Goal: Task Accomplishment & Management: Complete application form

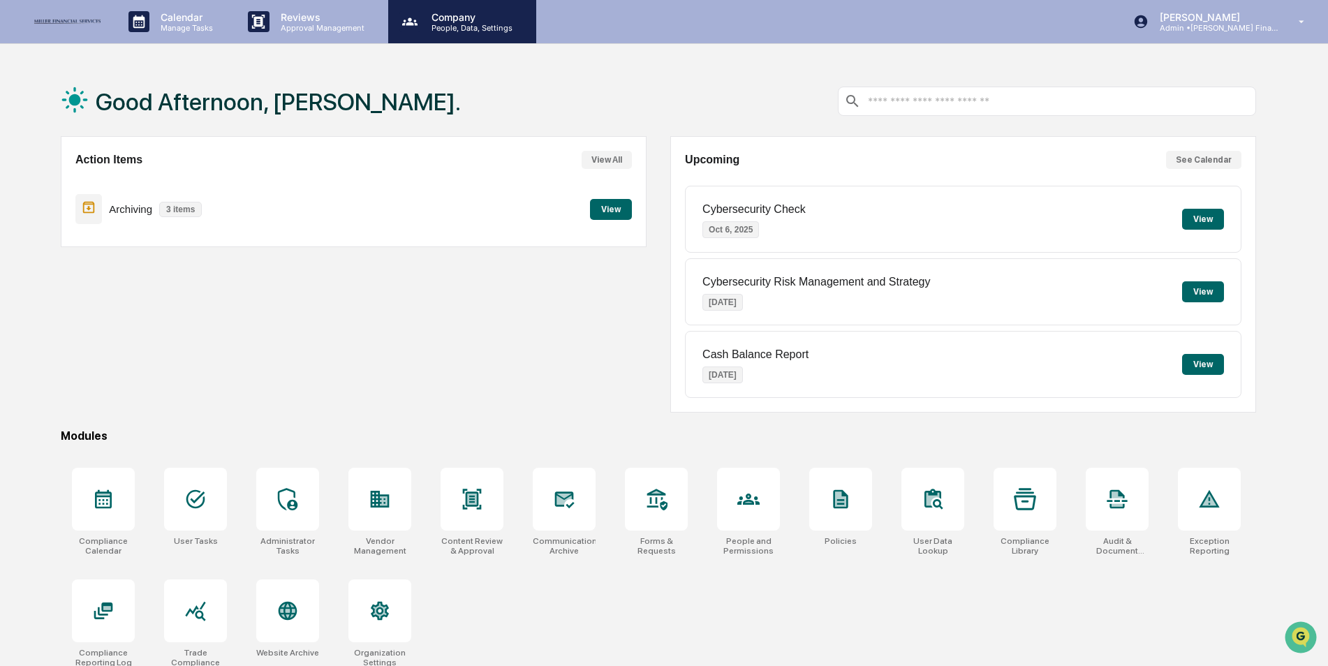
click at [441, 15] on p "Company" at bounding box center [469, 17] width 99 height 12
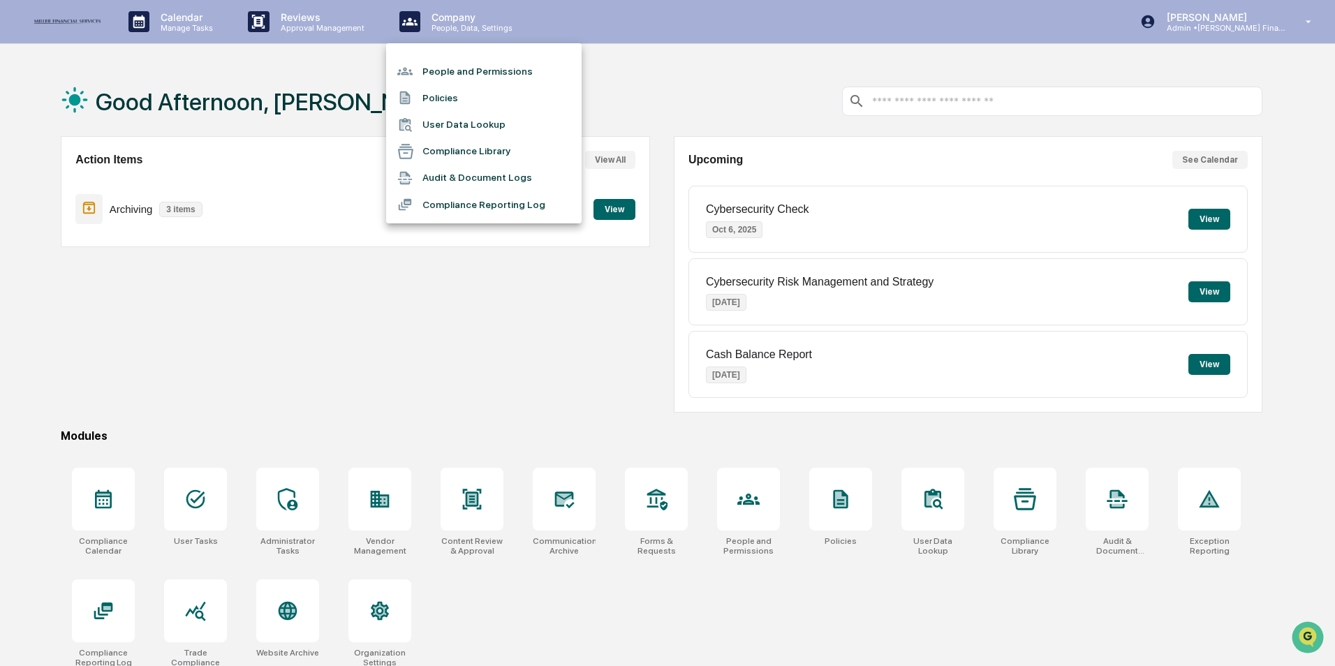
click at [438, 63] on li "People and Permissions" at bounding box center [483, 71] width 195 height 27
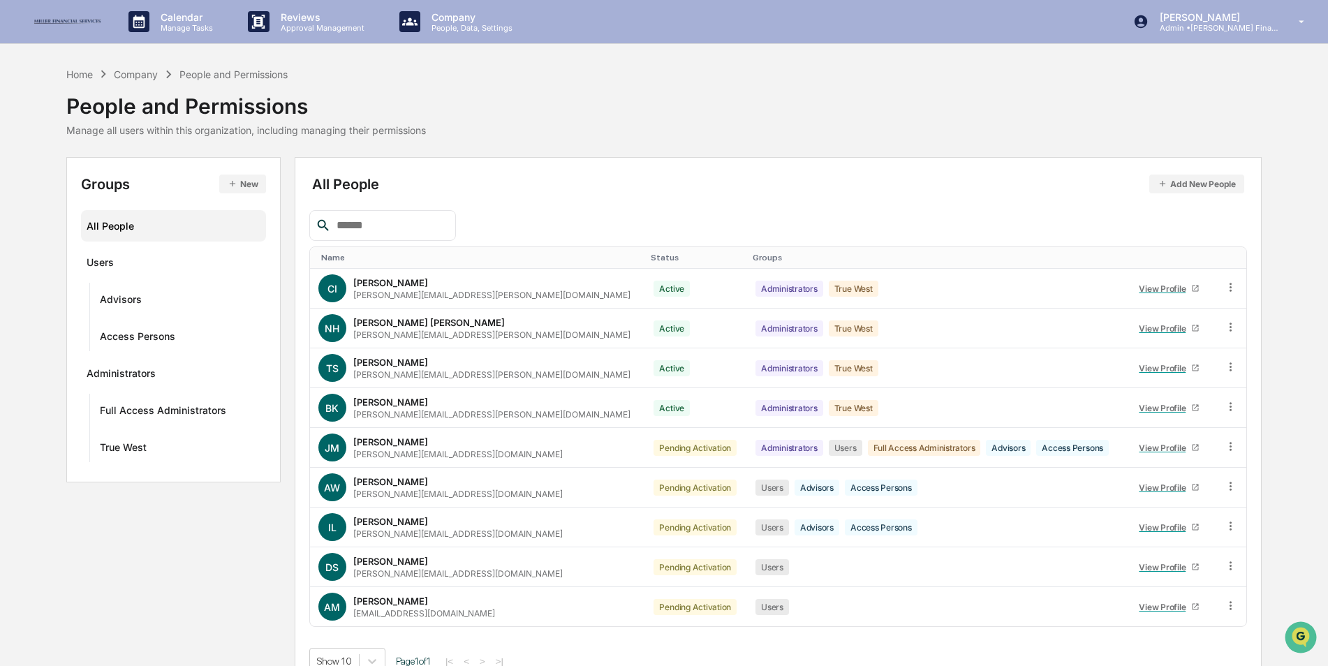
click at [236, 175] on button "New" at bounding box center [242, 184] width 47 height 19
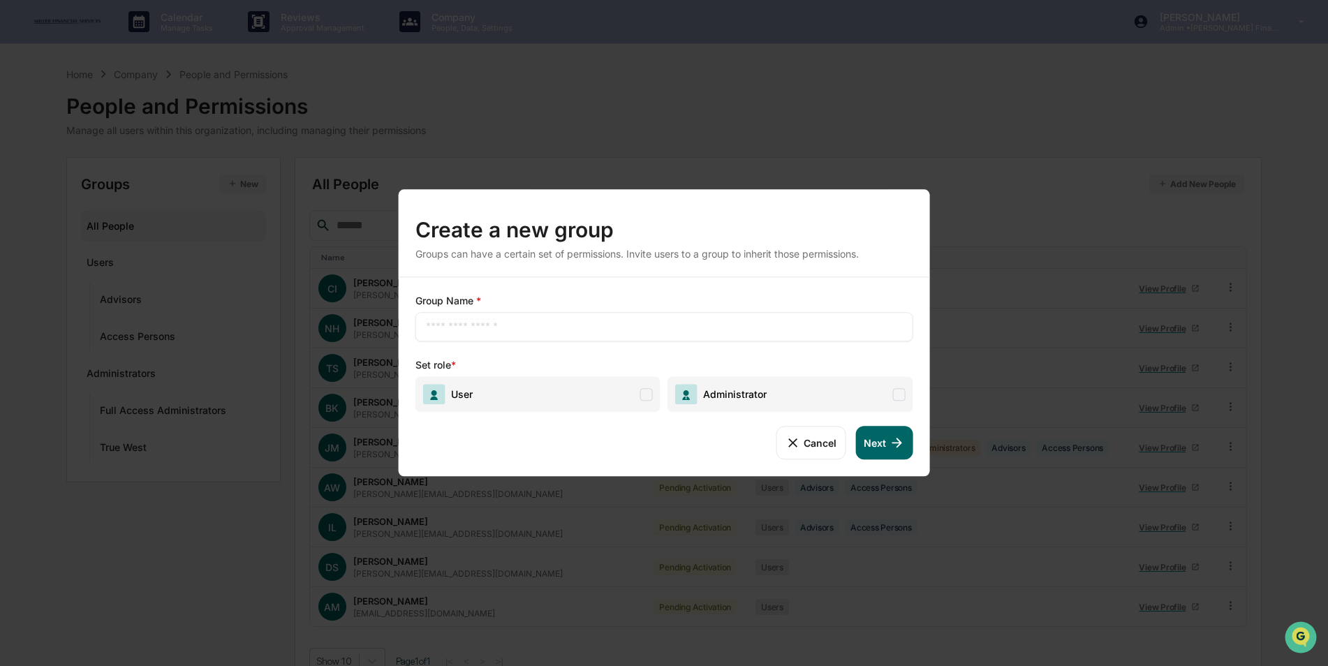
click at [531, 332] on input "text" at bounding box center [664, 327] width 477 height 14
type input "**********"
click at [587, 402] on span "User" at bounding box center [537, 394] width 245 height 36
click at [892, 446] on icon at bounding box center [896, 442] width 15 height 15
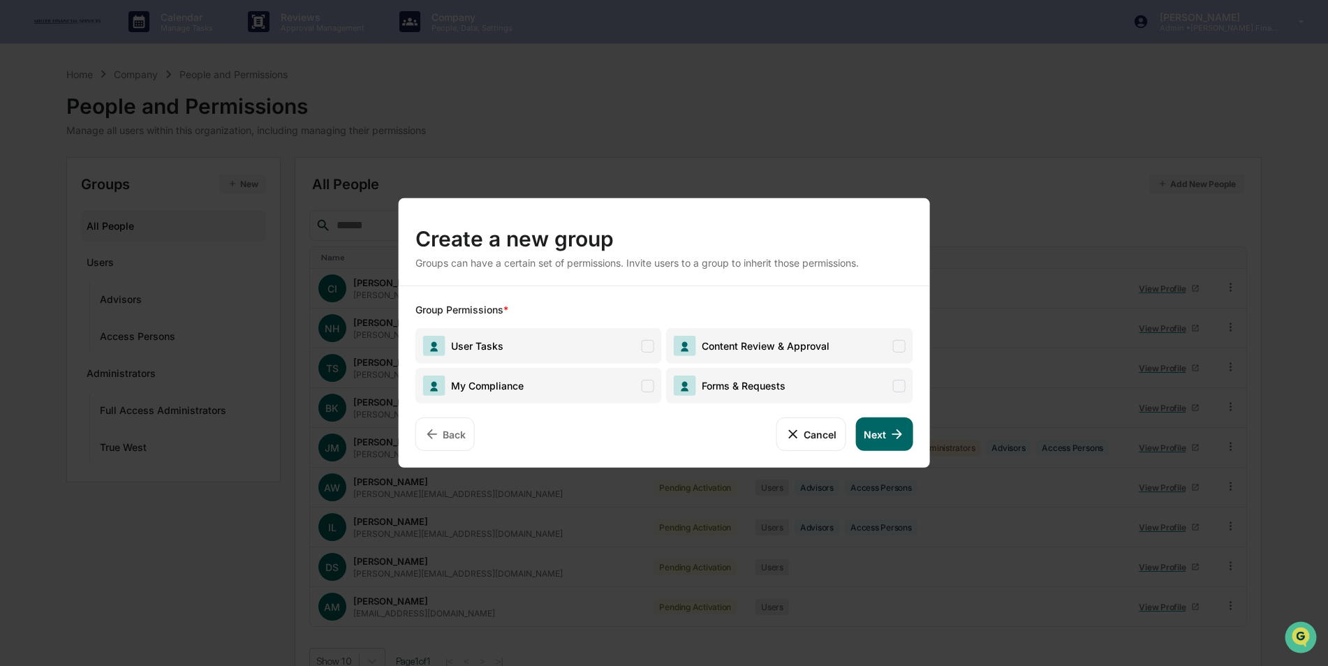
click at [598, 376] on span "My Compliance" at bounding box center [538, 386] width 246 height 36
click at [619, 349] on span "User Tasks" at bounding box center [538, 346] width 246 height 36
click at [734, 389] on span "Forms & Requests" at bounding box center [740, 386] width 89 height 12
click at [744, 348] on span "Content Review & Approval" at bounding box center [762, 346] width 133 height 12
click at [880, 435] on button "Next" at bounding box center [883, 434] width 57 height 34
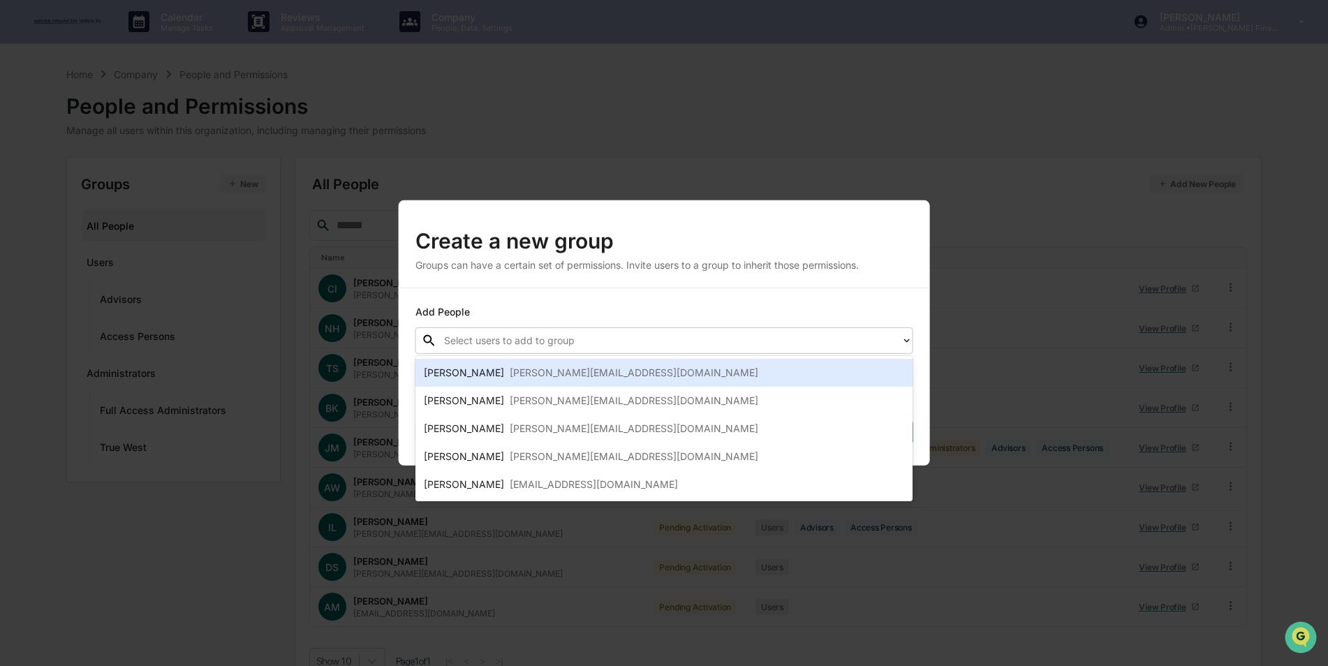
click at [616, 334] on div at bounding box center [669, 340] width 450 height 16
click at [585, 367] on div "[PERSON_NAME][EMAIL_ADDRESS][DOMAIN_NAME]" at bounding box center [634, 372] width 249 height 17
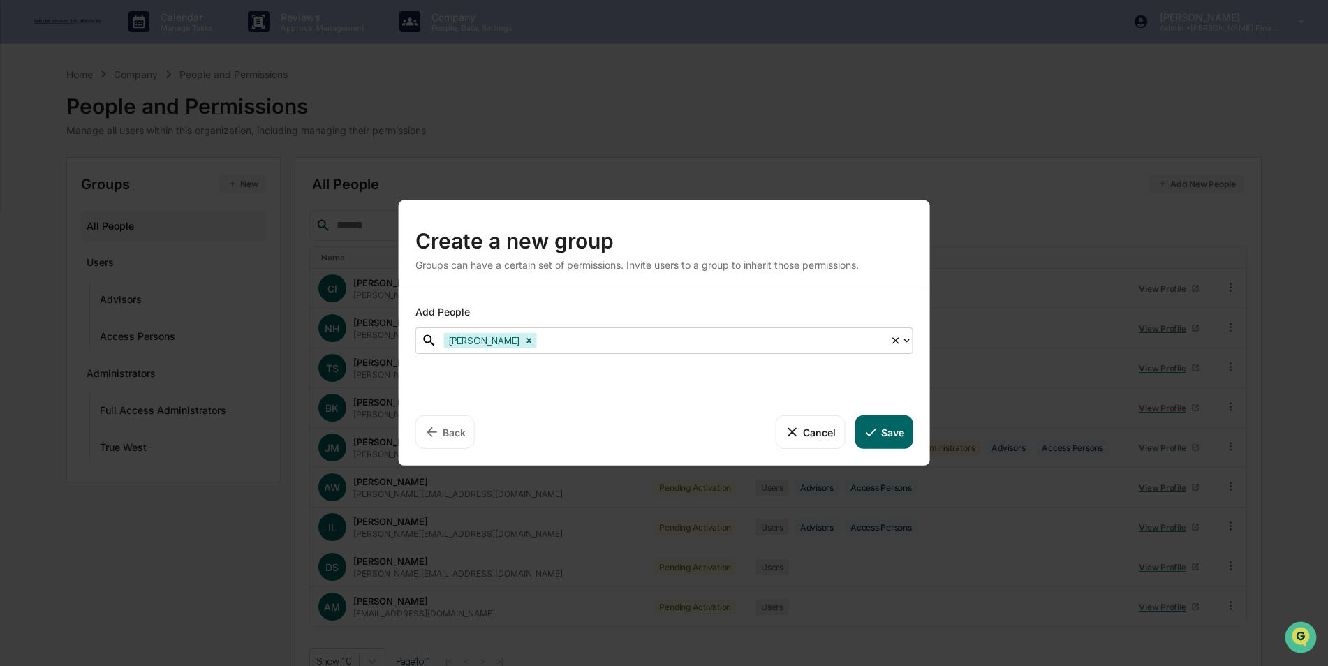
click at [871, 440] on icon at bounding box center [870, 431] width 15 height 15
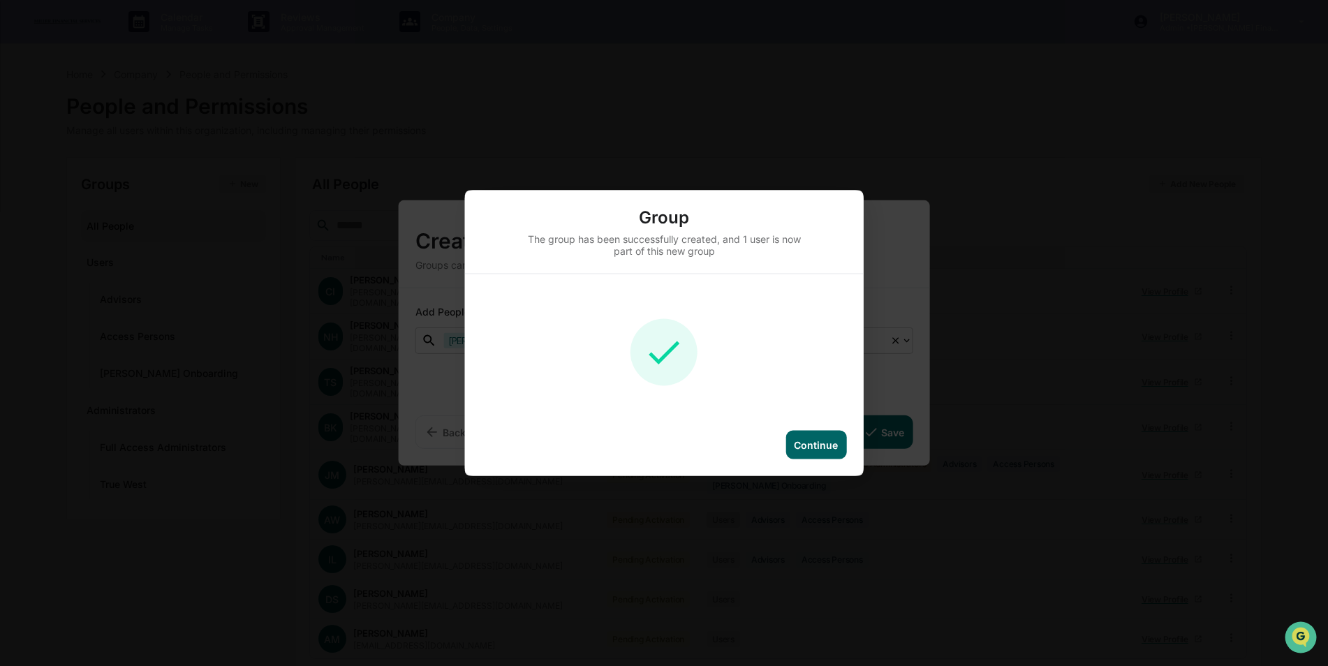
click at [812, 445] on div "Continue" at bounding box center [816, 445] width 44 height 12
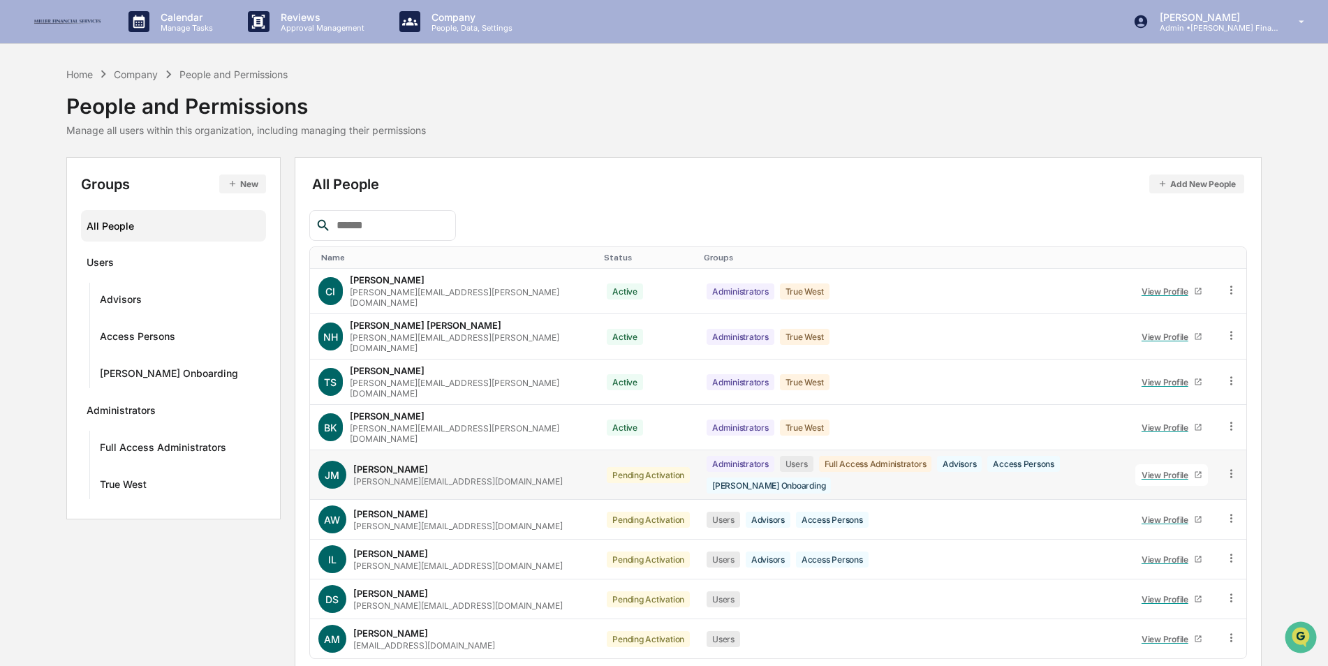
click at [1229, 467] on icon at bounding box center [1230, 473] width 13 height 13
click at [1187, 516] on div "Change Status" at bounding box center [1166, 524] width 120 height 17
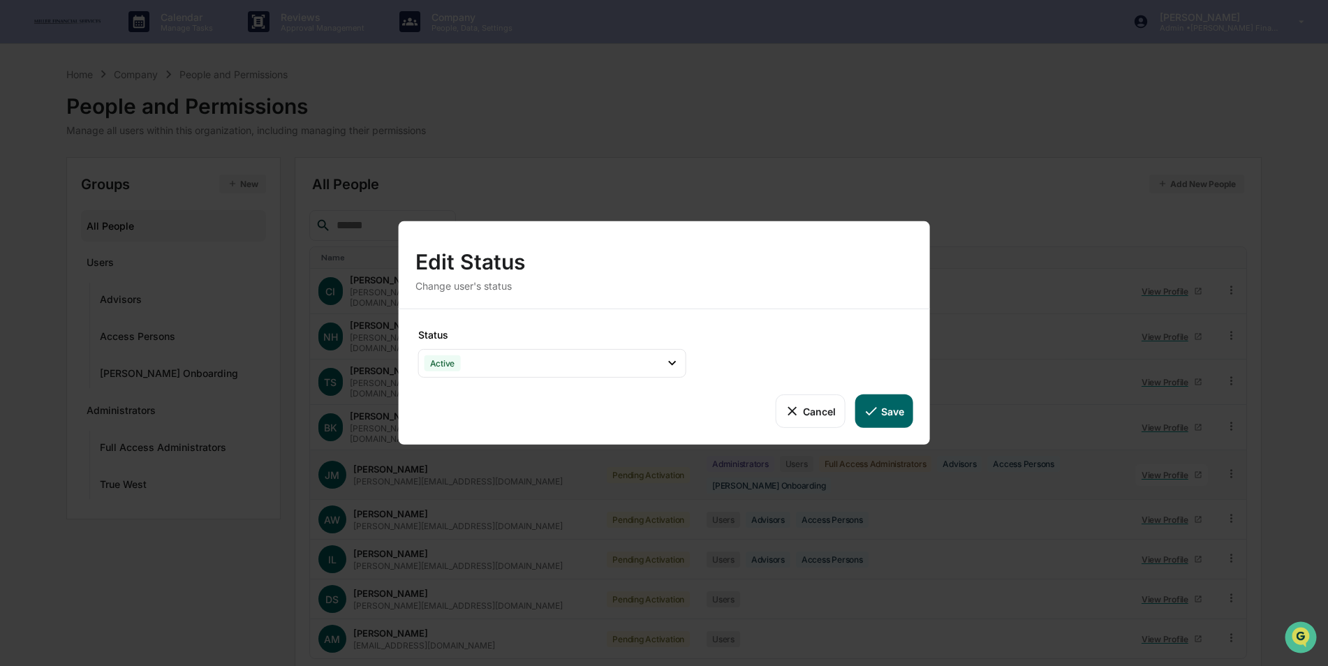
click at [891, 410] on button "Save" at bounding box center [883, 411] width 58 height 34
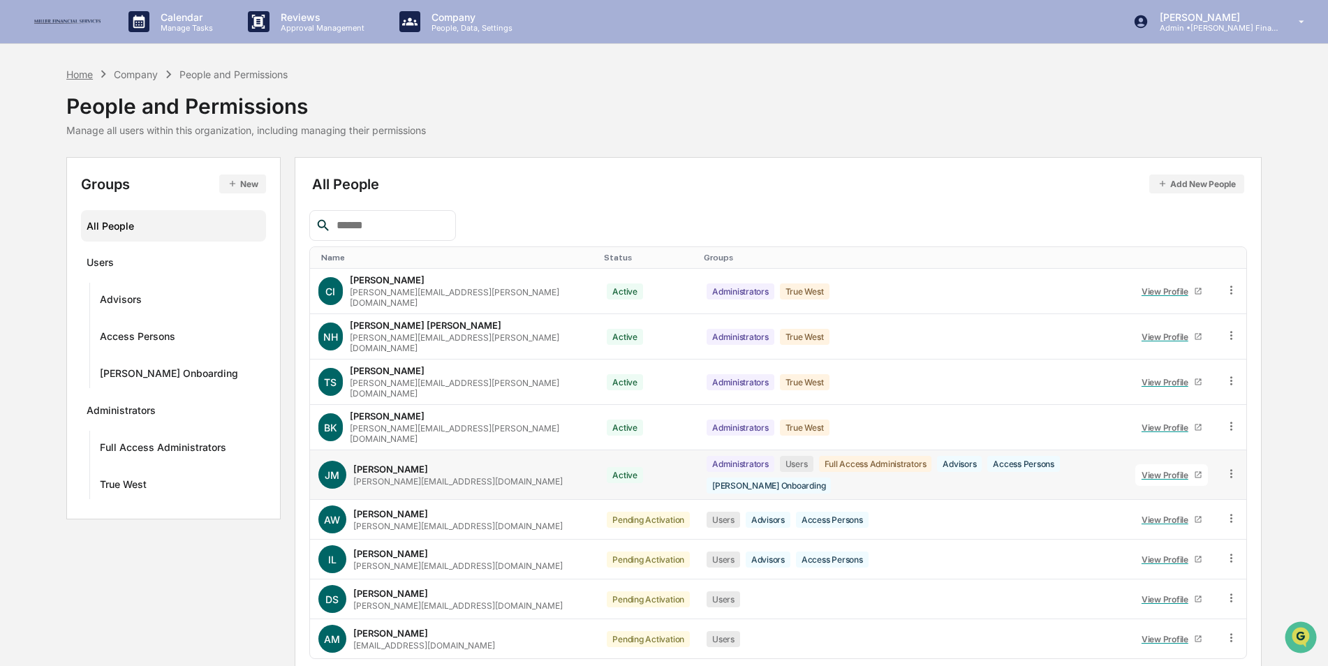
click at [88, 75] on div "Home" at bounding box center [79, 74] width 27 height 12
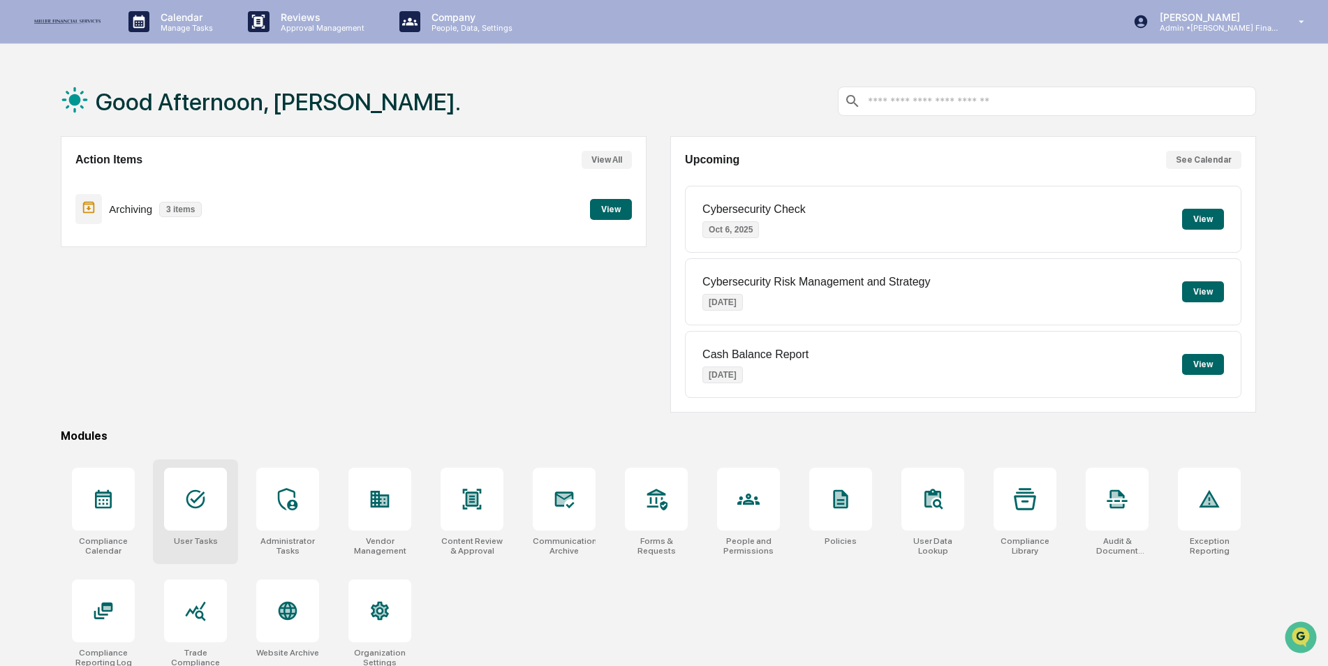
click at [205, 505] on icon at bounding box center [195, 499] width 22 height 22
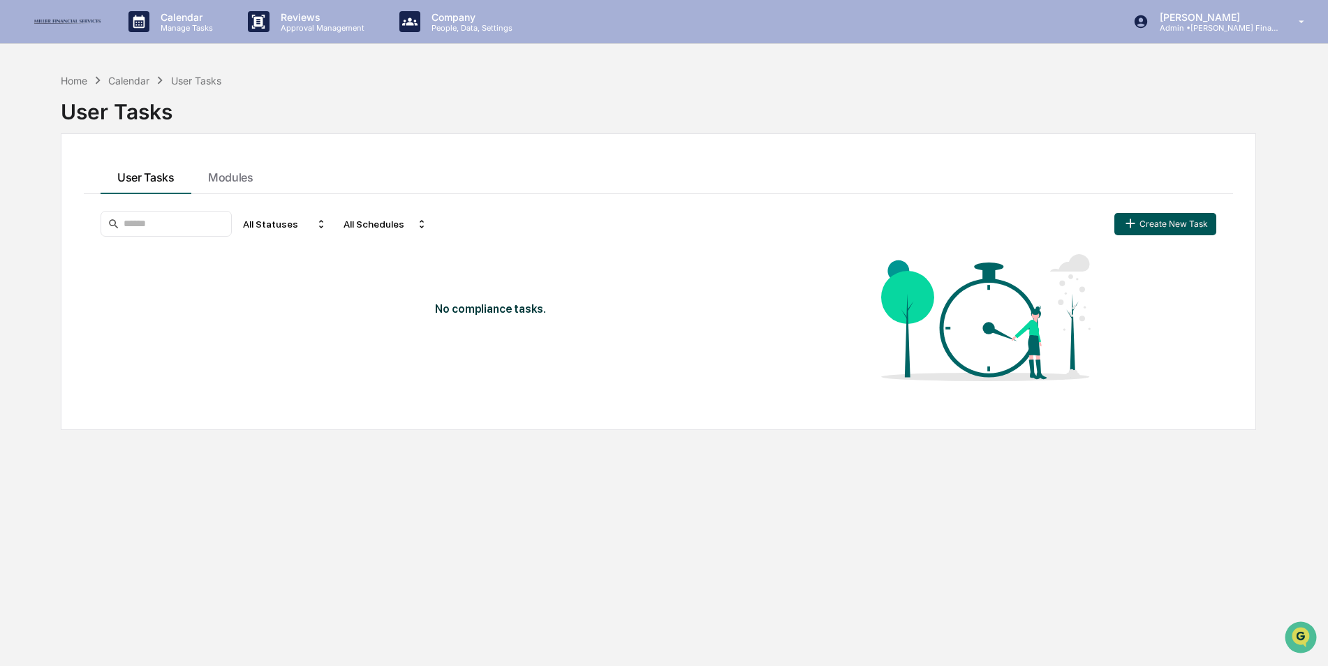
click at [1150, 225] on button "Create New Task" at bounding box center [1165, 224] width 102 height 22
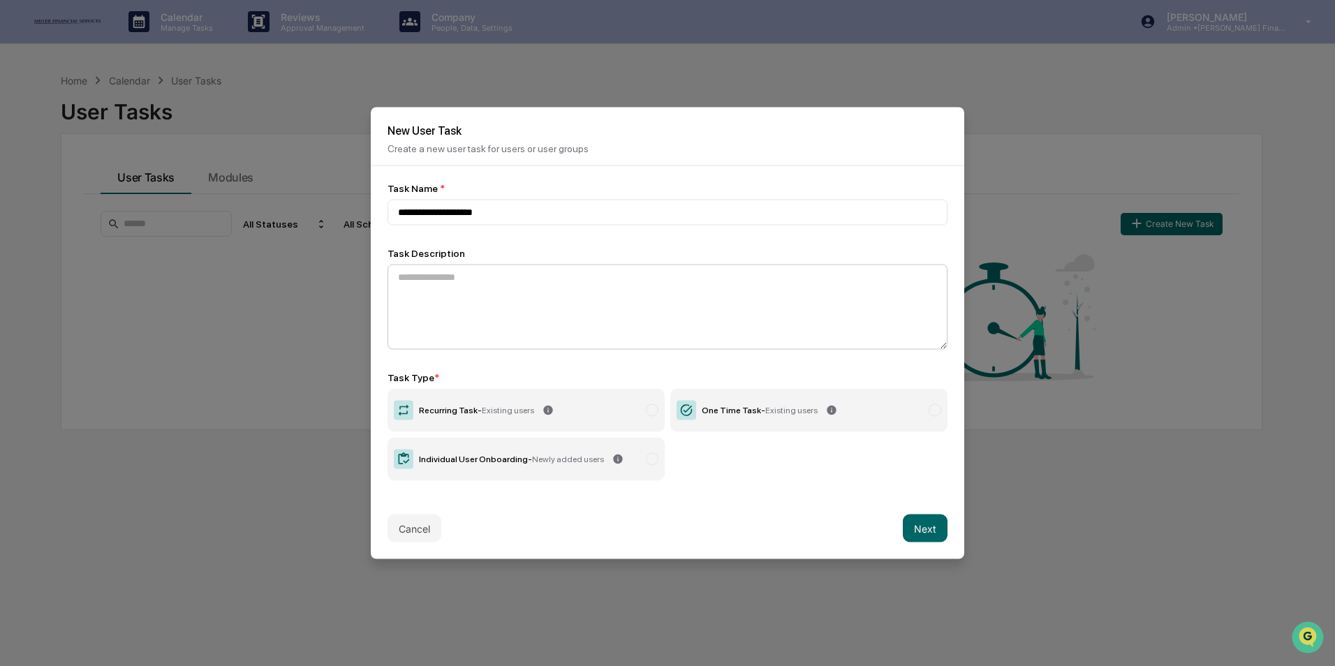
type input "**********"
click at [494, 283] on textarea at bounding box center [667, 307] width 560 height 85
paste textarea "**********"
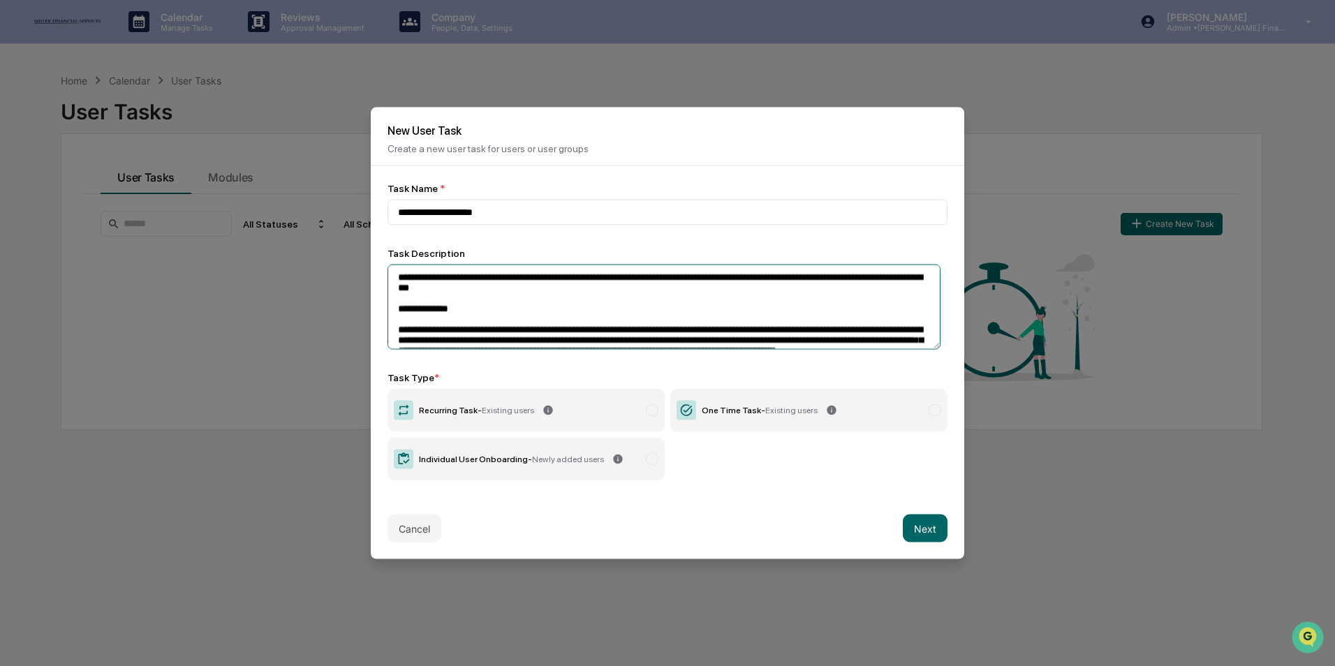
scroll to position [225, 0]
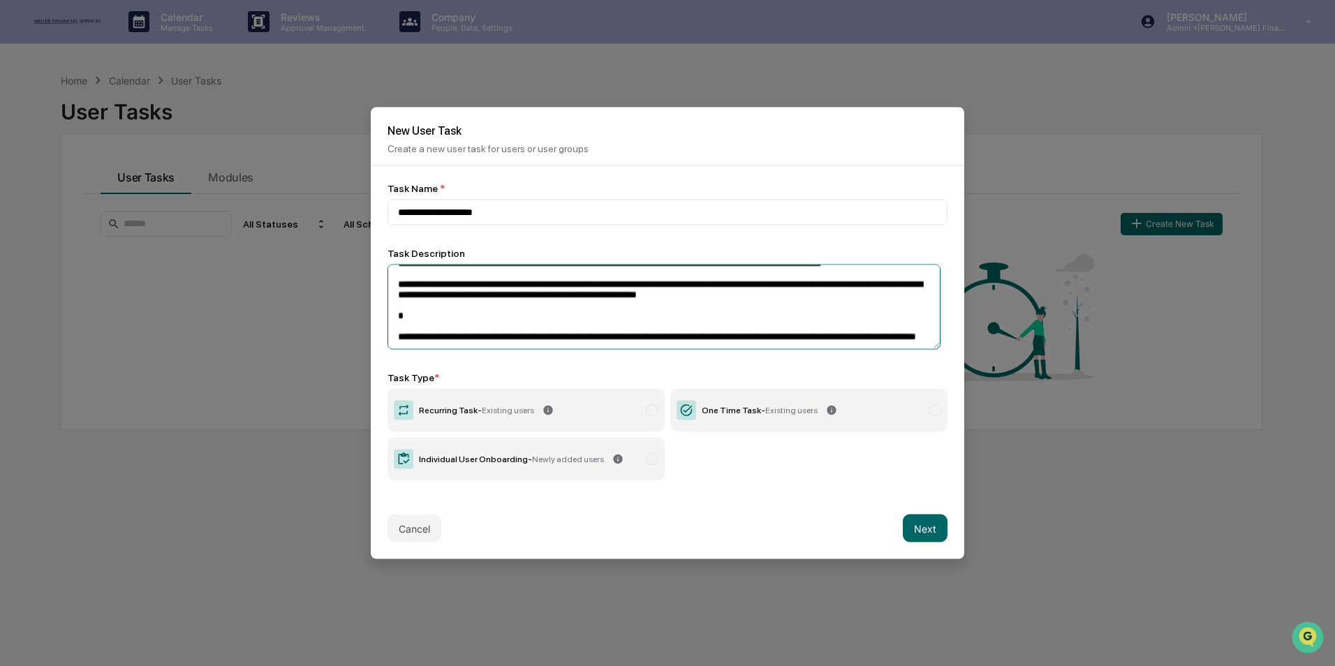
type textarea "**********"
click at [750, 415] on label "One Time Task - Existing users" at bounding box center [808, 410] width 277 height 43
click at [912, 530] on button "Next" at bounding box center [925, 529] width 45 height 28
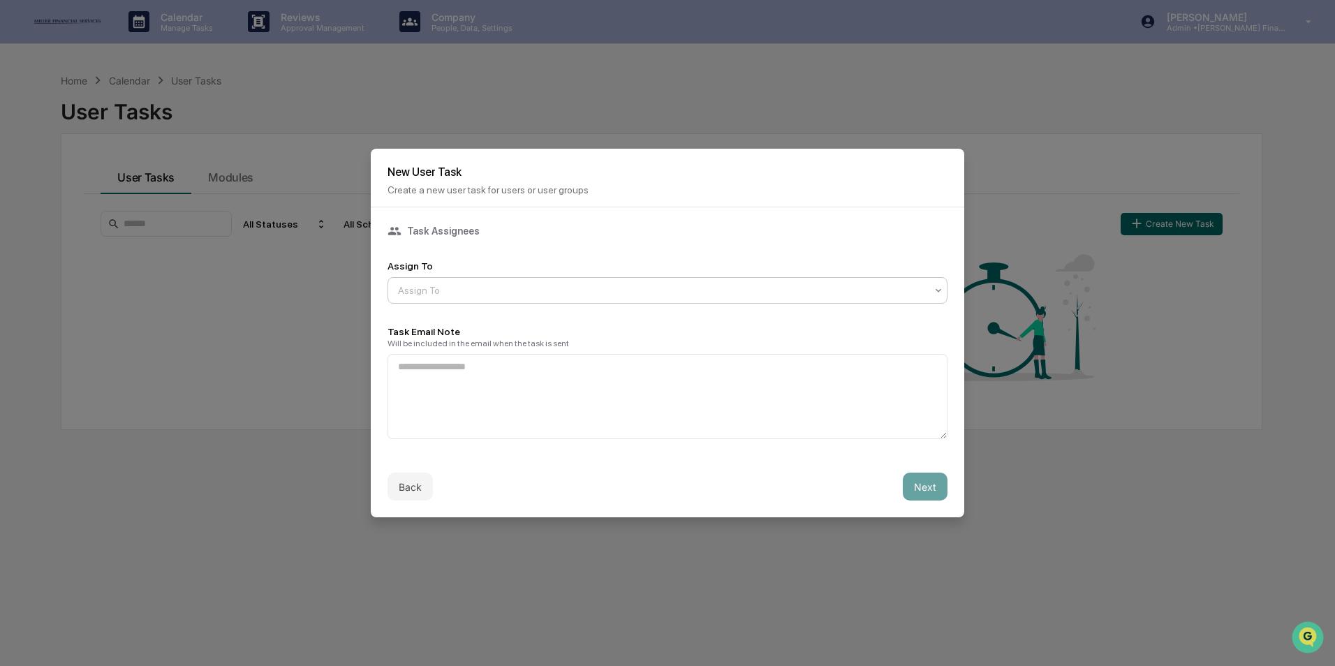
click at [486, 290] on div at bounding box center [662, 290] width 528 height 14
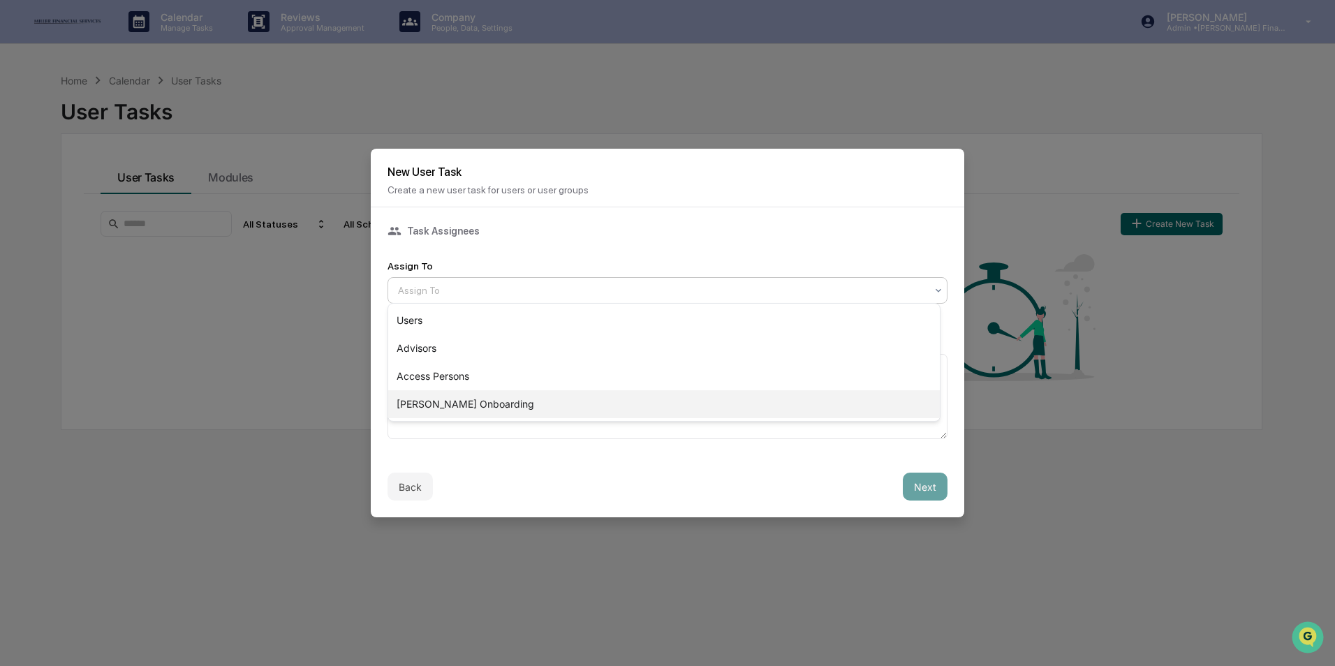
click at [464, 404] on div "[PERSON_NAME] Onboarding" at bounding box center [664, 404] width 552 height 28
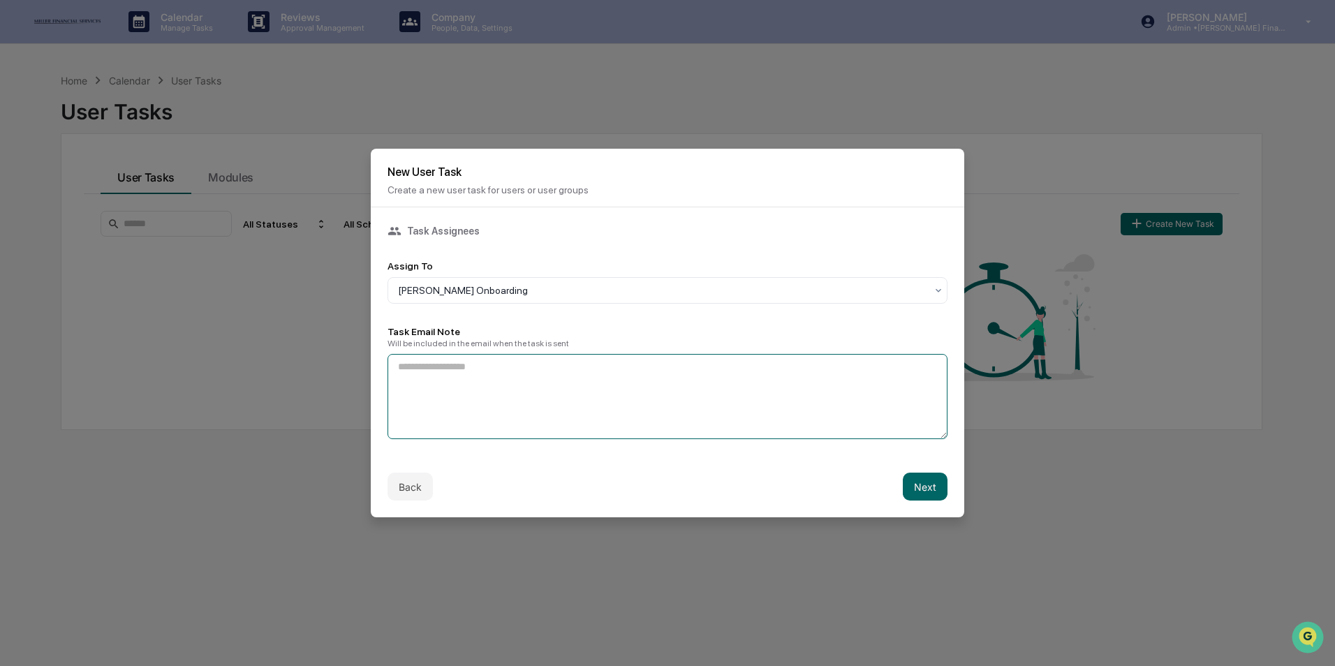
click at [464, 395] on textarea at bounding box center [667, 396] width 560 height 85
paste textarea "**********"
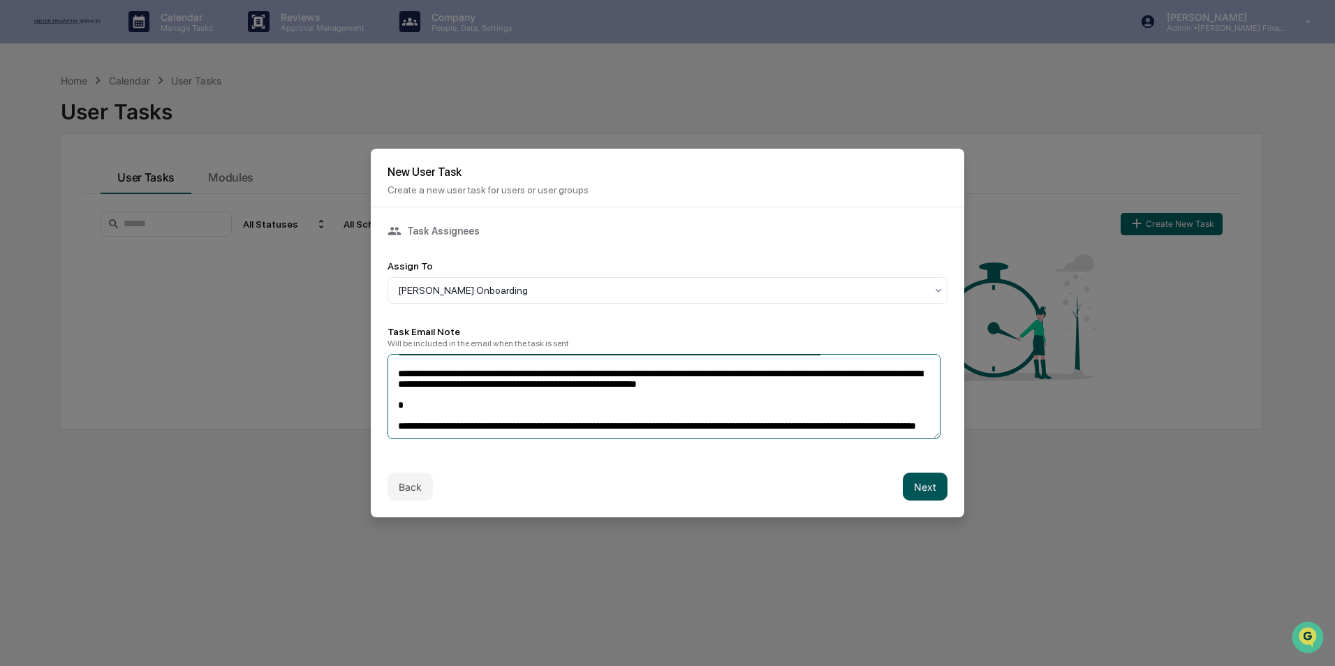
type textarea "**********"
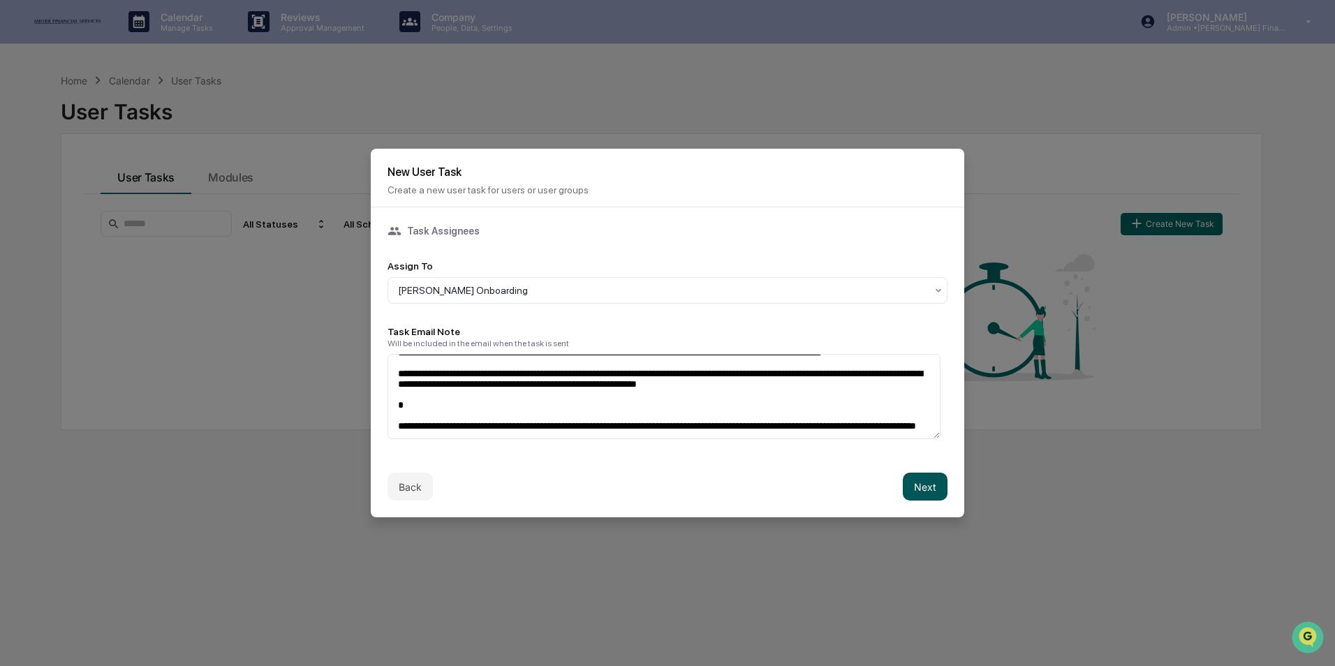
click at [919, 476] on button "Next" at bounding box center [925, 487] width 45 height 28
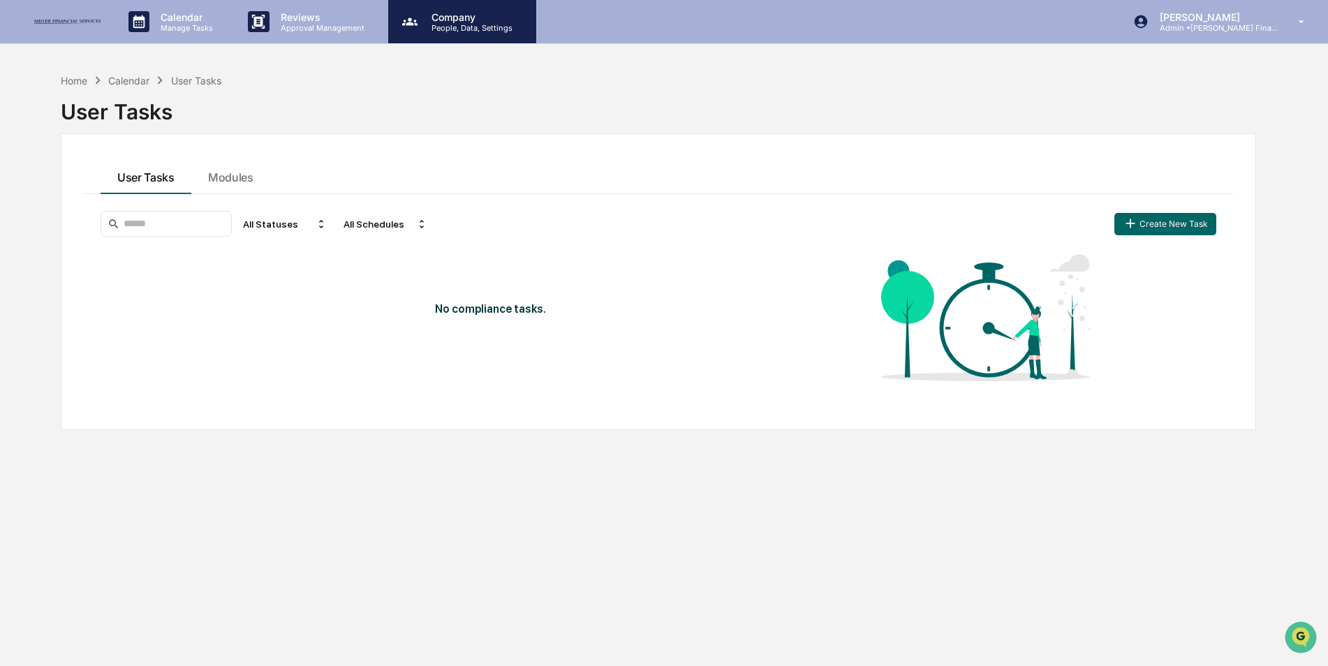
click at [453, 29] on p "People, Data, Settings" at bounding box center [469, 28] width 99 height 10
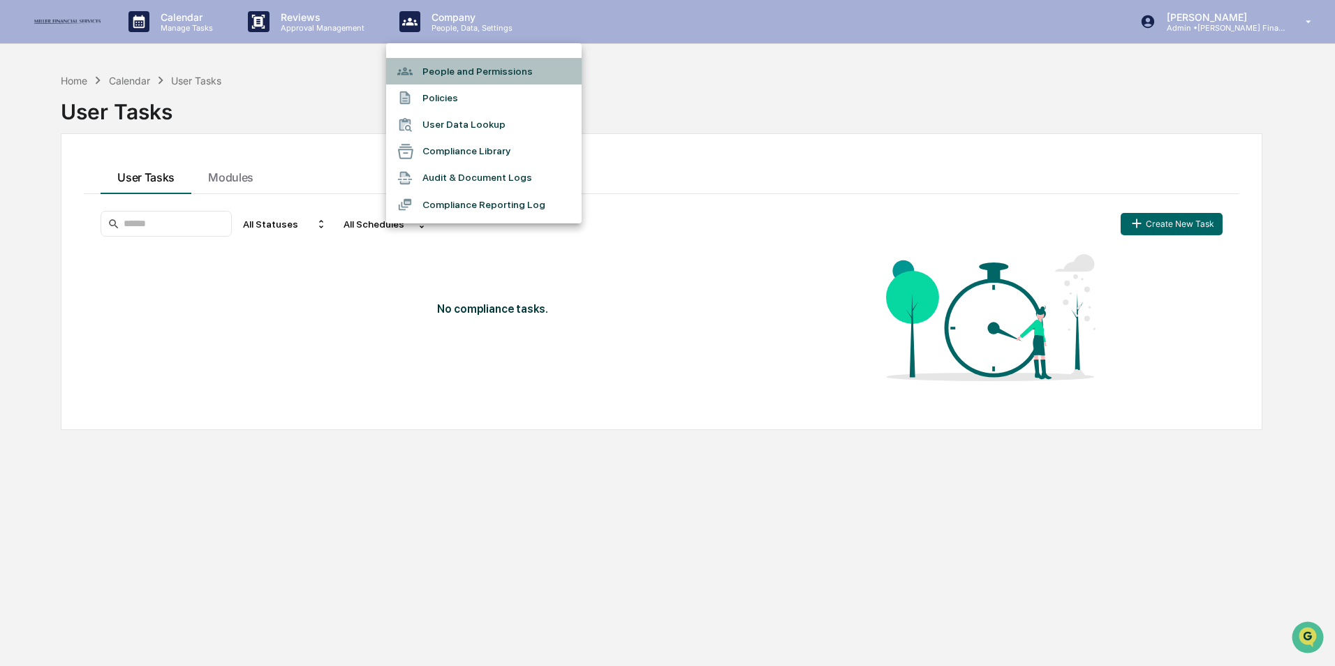
click at [454, 63] on li "People and Permissions" at bounding box center [483, 71] width 195 height 27
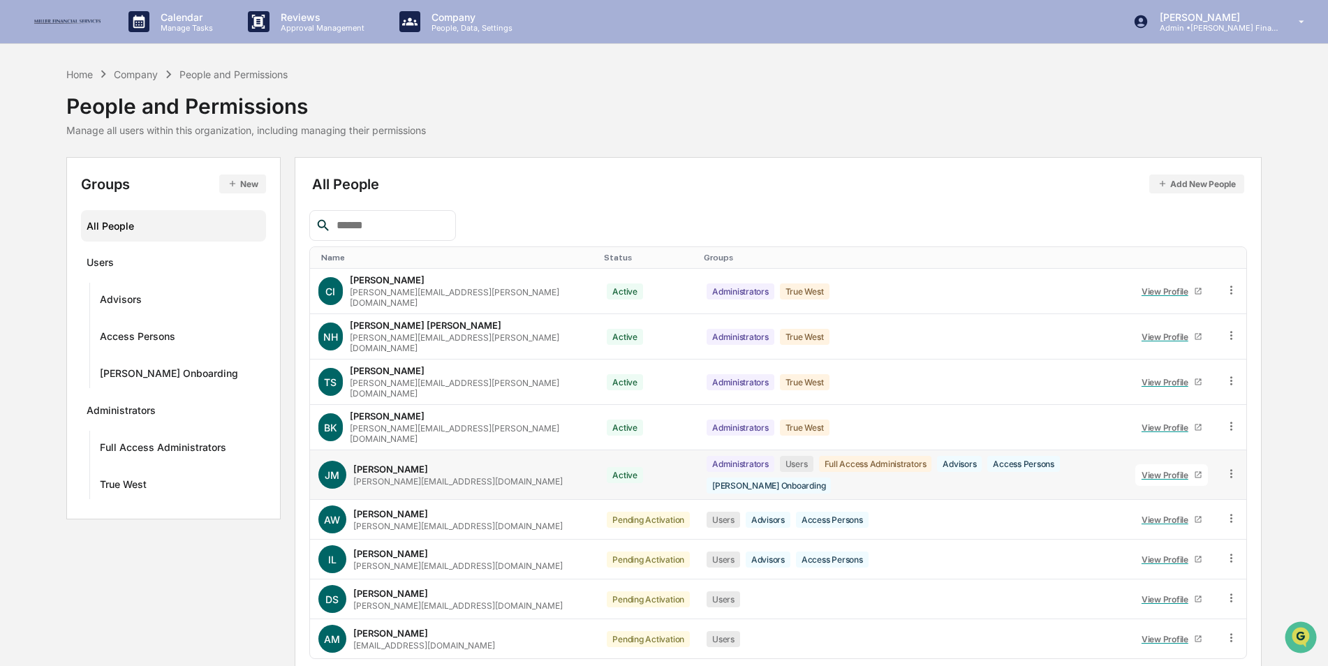
click at [1194, 472] on icon at bounding box center [1197, 475] width 6 height 6
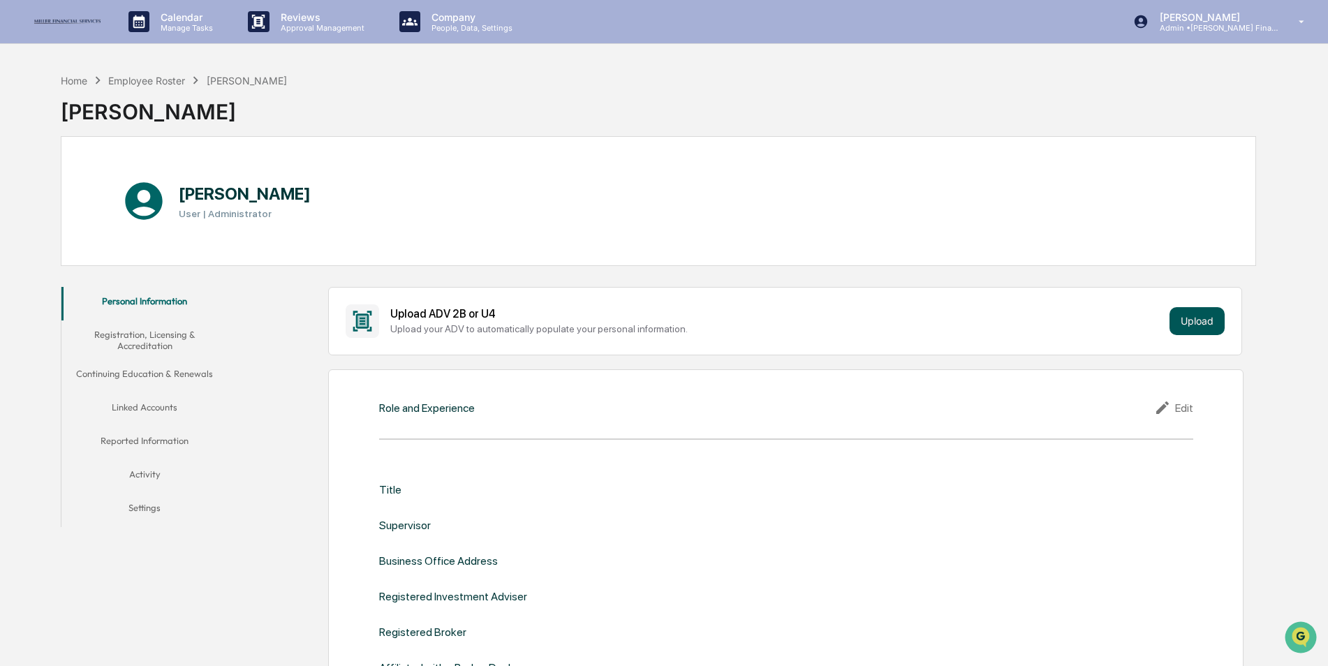
click at [1197, 304] on div "Upload ADV 2B or U4 Upload your ADV to automatically populate your personal inf…" at bounding box center [785, 321] width 878 height 34
click at [1204, 321] on button "Upload" at bounding box center [1196, 321] width 55 height 28
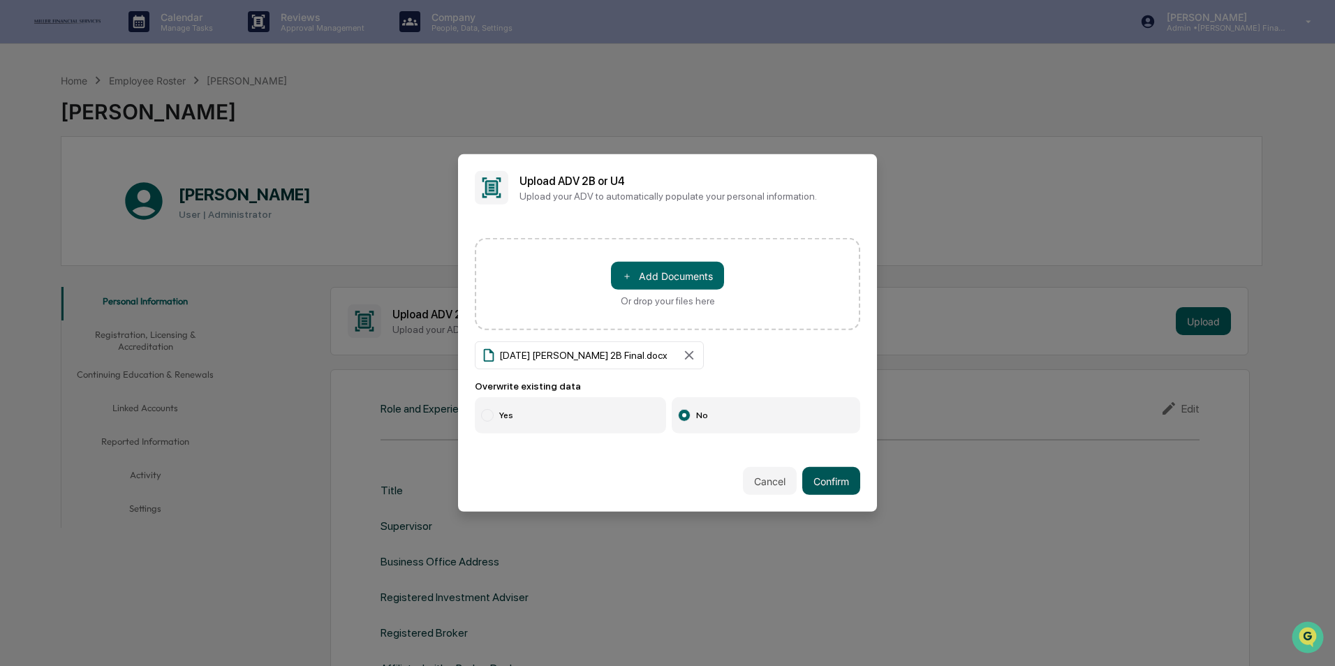
click at [822, 478] on button "Confirm" at bounding box center [831, 481] width 58 height 28
